Goal: Check status

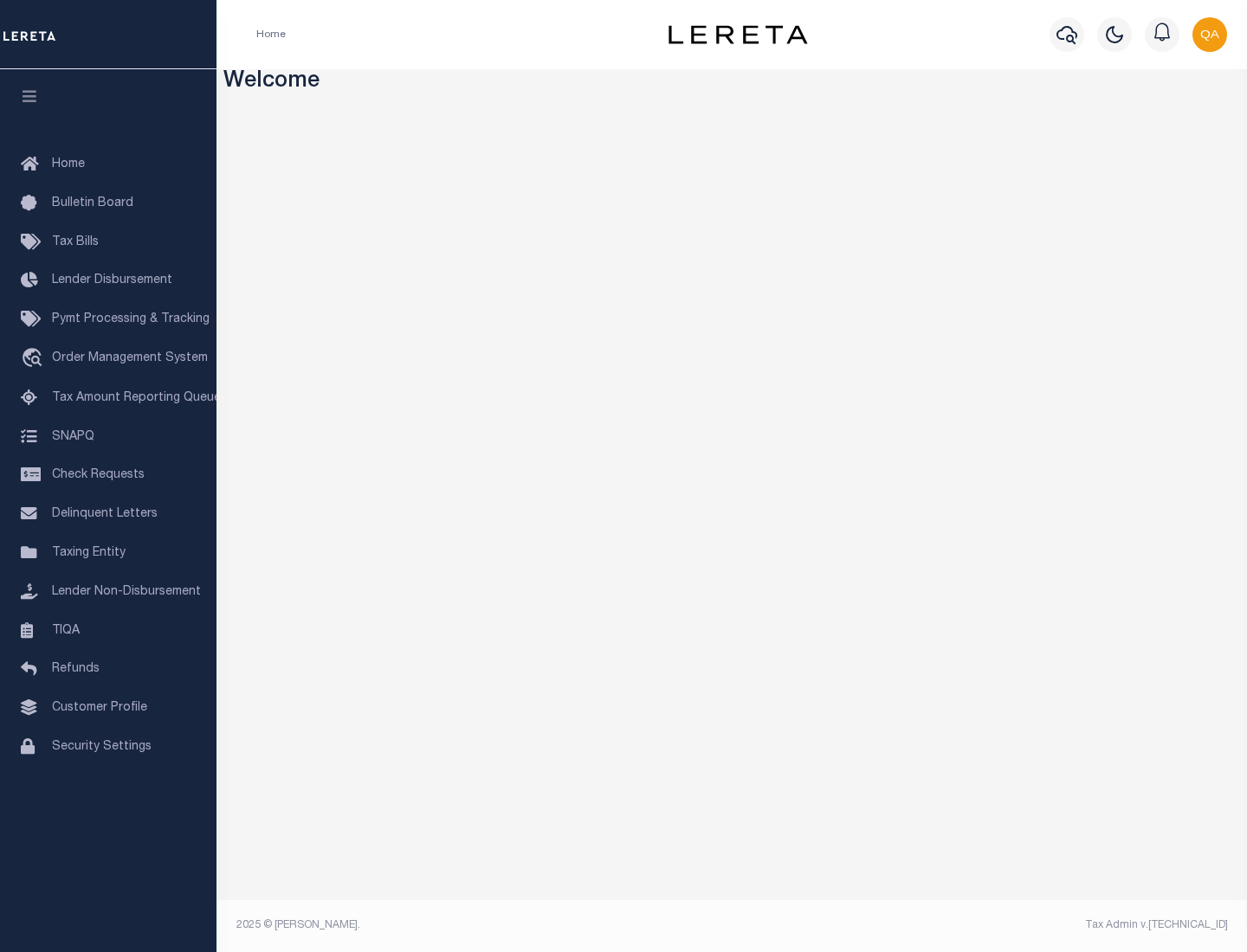
click at [109, 475] on span "Check Requests" at bounding box center [99, 475] width 93 height 12
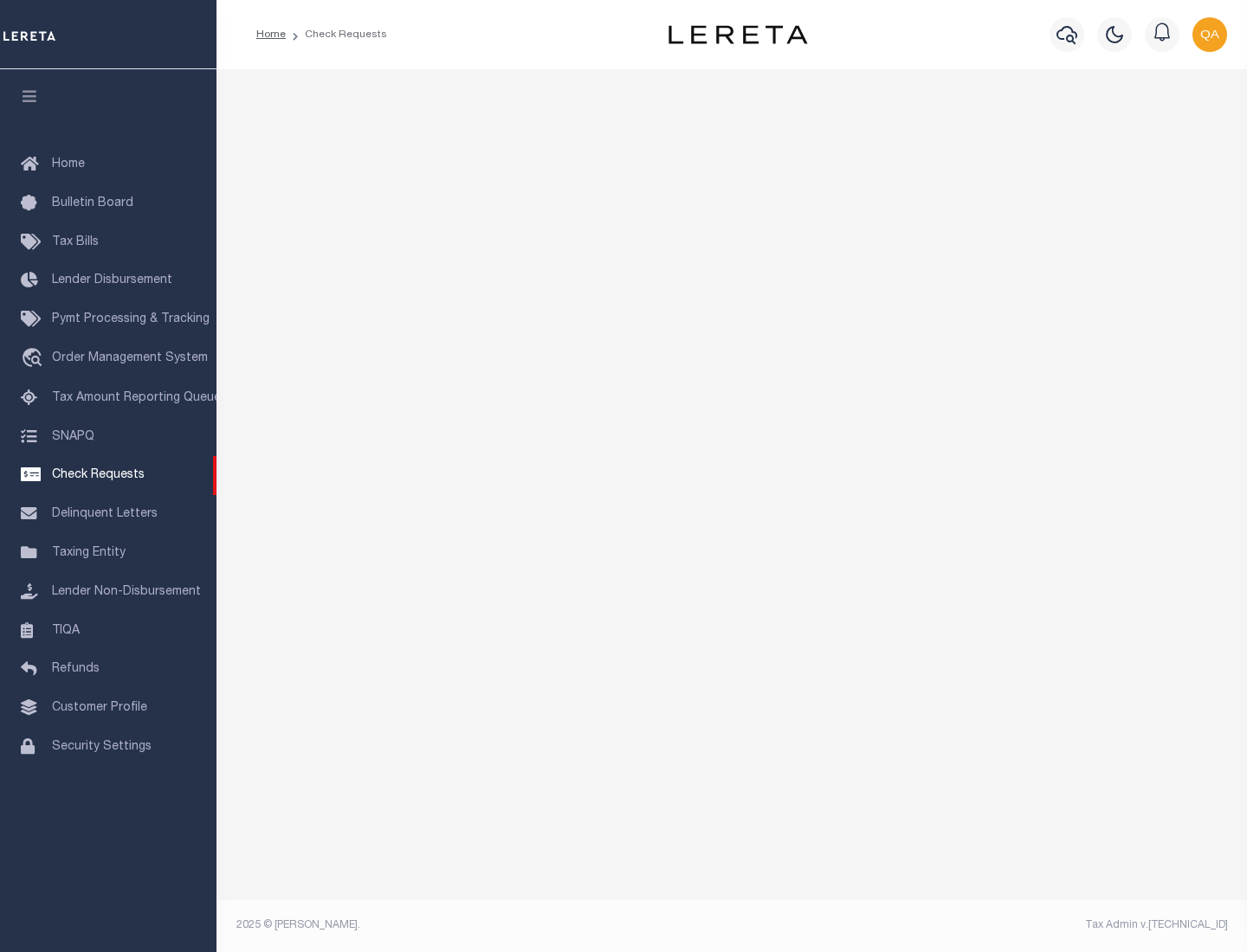
select select "50"
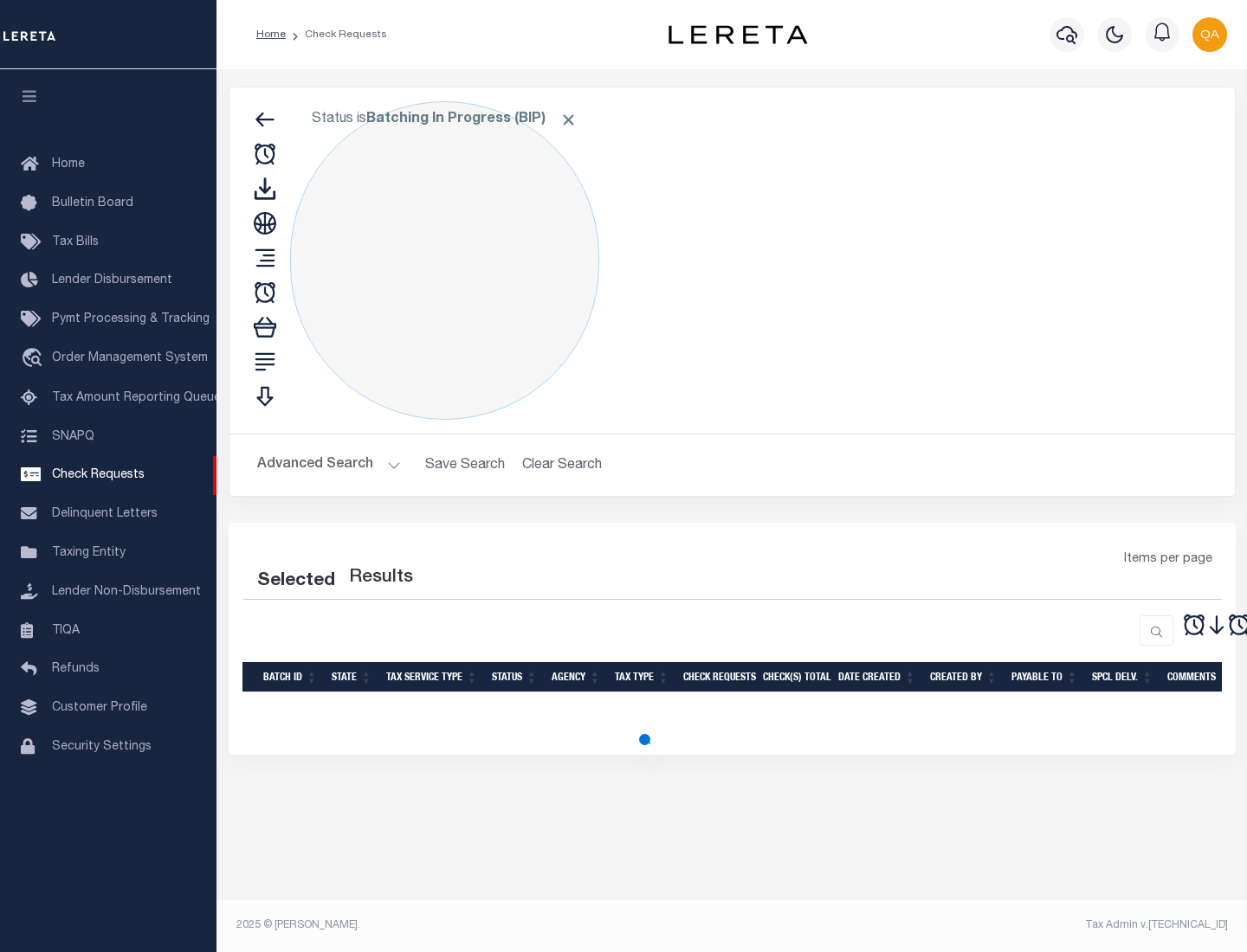
select select "50"
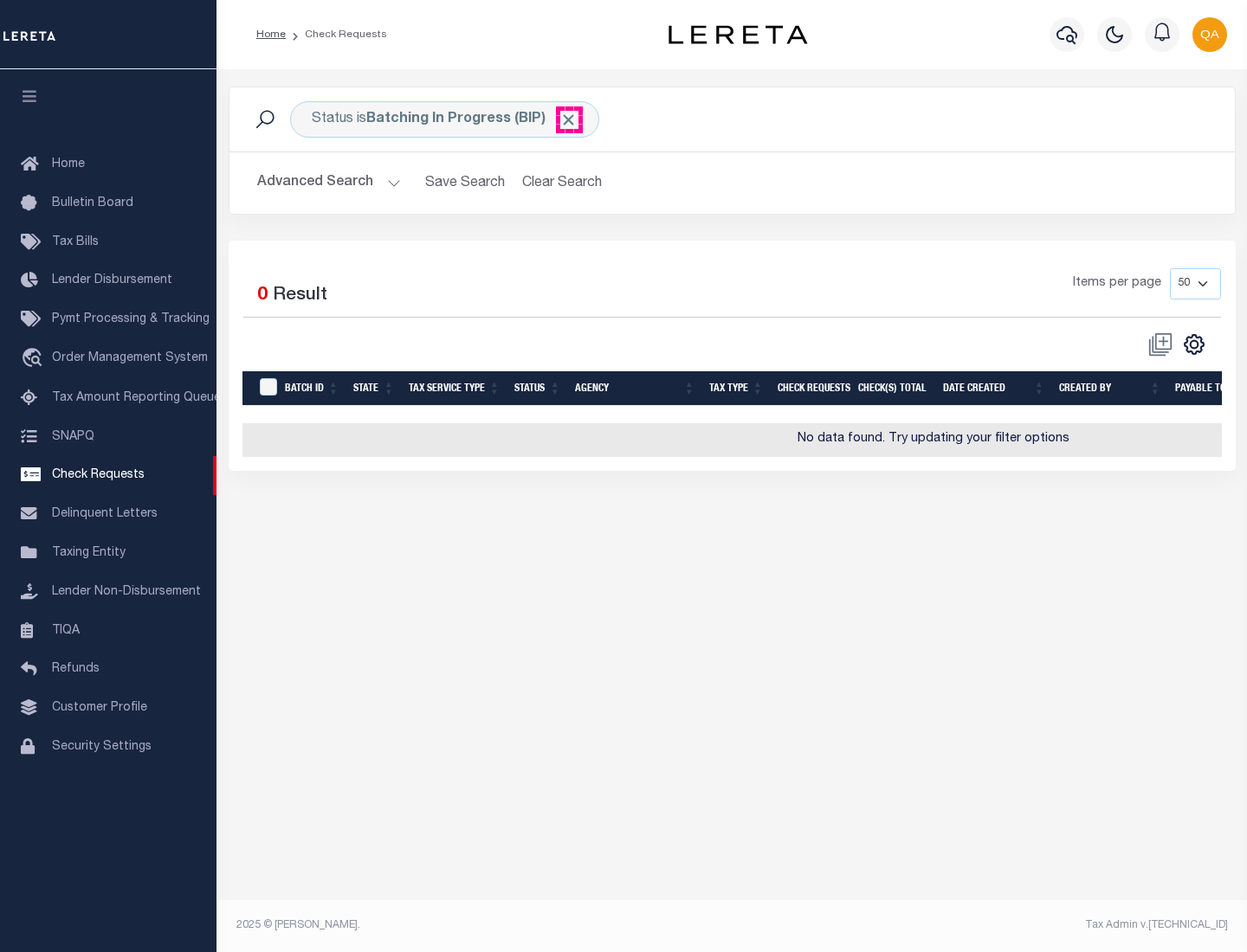
click at [569, 119] on span "Click to Remove" at bounding box center [568, 119] width 18 height 18
